Goal: Information Seeking & Learning: Learn about a topic

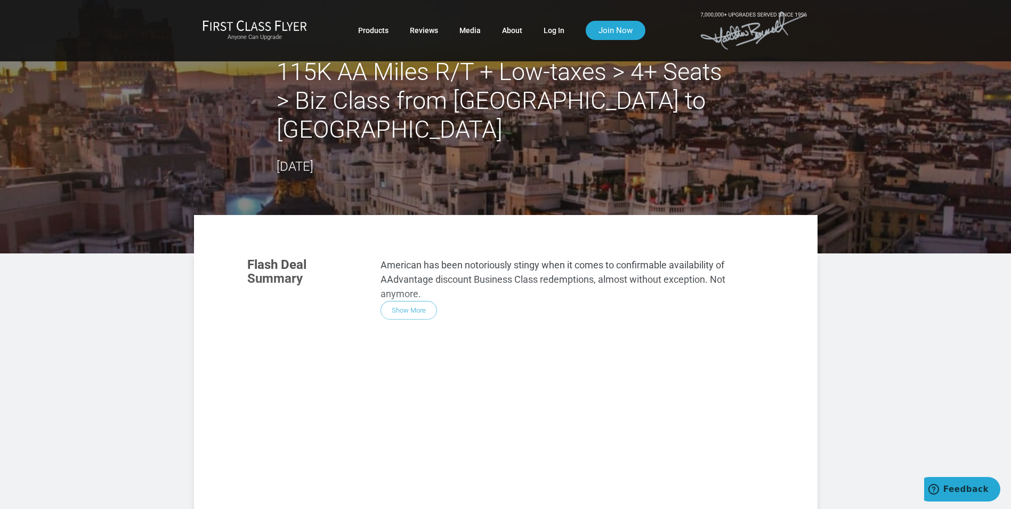
click at [902, 290] on article "115K AA Miles R/T + Low-taxes > 4+ Seats > Biz Class from [GEOGRAPHIC_DATA] to …" at bounding box center [505, 402] width 1011 height 805
click at [418, 284] on div "Flash Deal Summary American has been notoriously stingy when it comes to confir…" at bounding box center [506, 392] width 538 height 290
click at [865, 287] on article "115K AA Miles R/T + Low-taxes > 4+ Seats > Biz Class from [GEOGRAPHIC_DATA] to …" at bounding box center [505, 402] width 1011 height 805
click at [381, 30] on link "Products" at bounding box center [373, 30] width 30 height 19
